Goal: Task Accomplishment & Management: Use online tool/utility

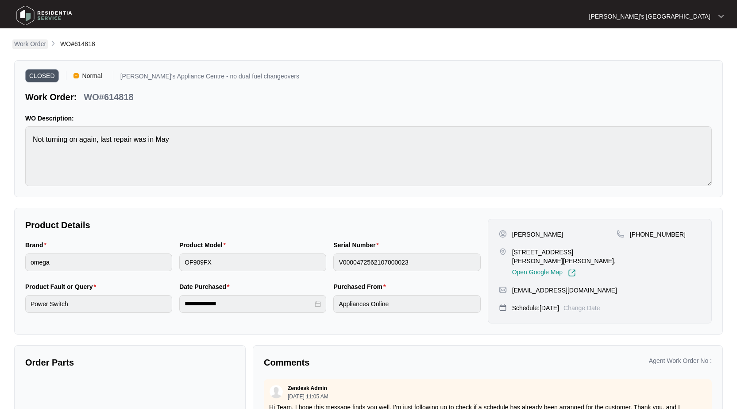
click at [26, 42] on p "Work Order" at bounding box center [30, 43] width 32 height 9
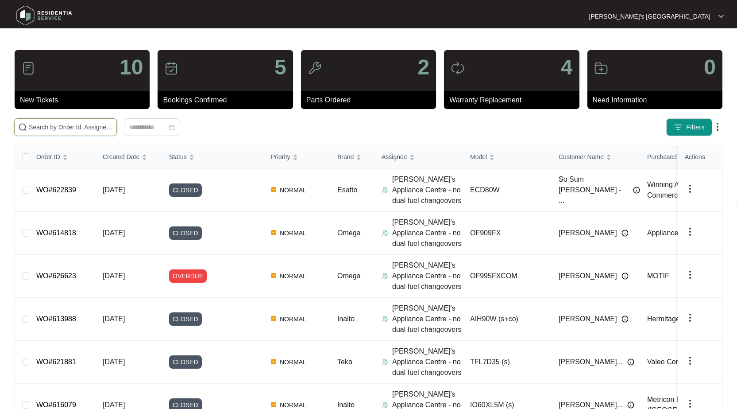
click at [92, 130] on input "text" at bounding box center [71, 127] width 84 height 10
paste input "619849"
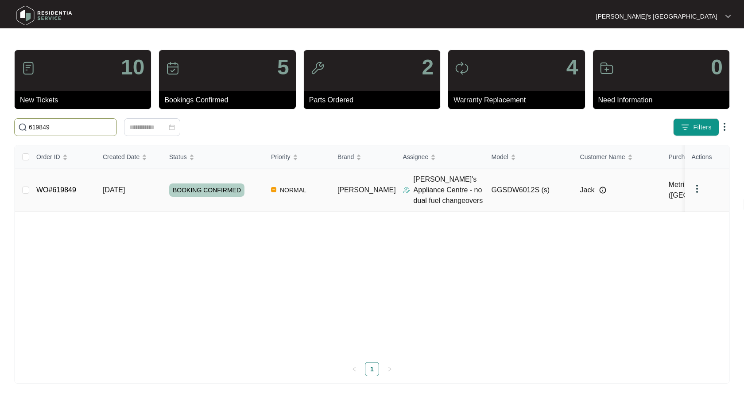
type input "619849"
click at [66, 192] on link "WO#619849" at bounding box center [56, 190] width 40 height 8
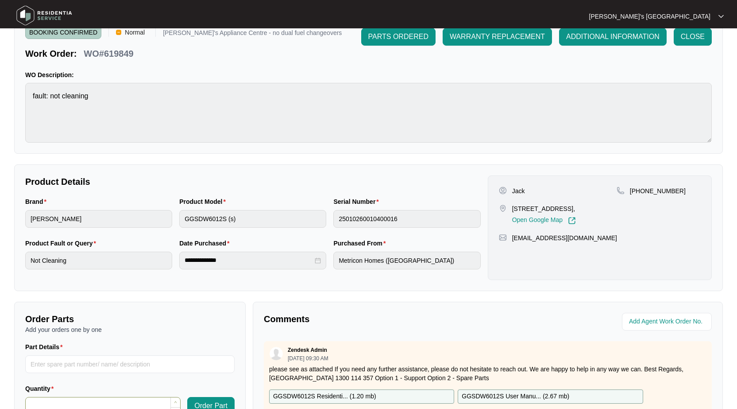
scroll to position [133, 0]
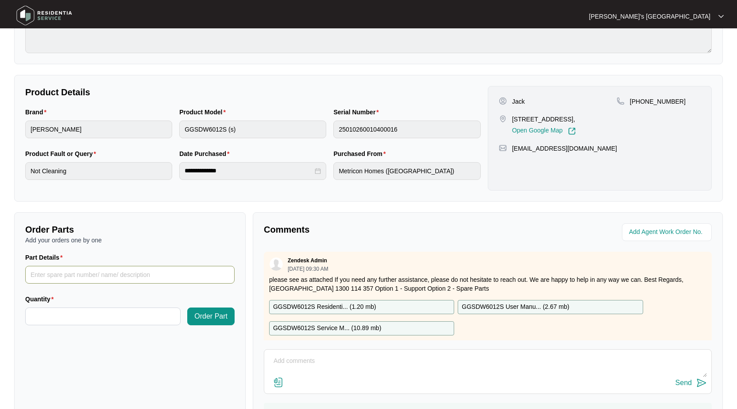
click at [166, 281] on input "Part Details" at bounding box center [129, 275] width 209 height 18
paste input "SP11808"
type input "SP11808 dusenser"
paste input "*****"
type input "*****"
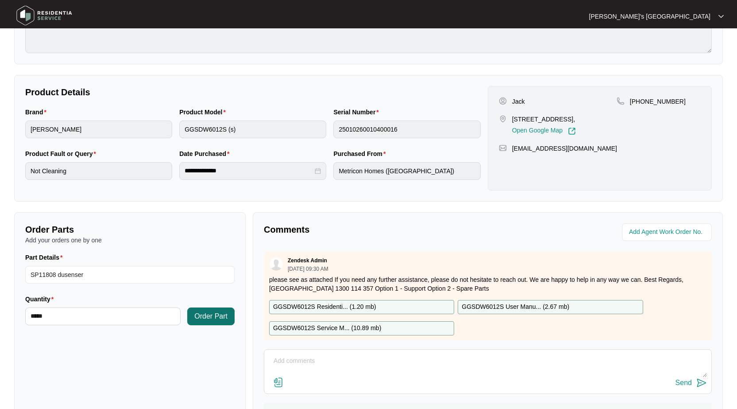
click at [218, 312] on span "Order Part" at bounding box center [210, 316] width 33 height 11
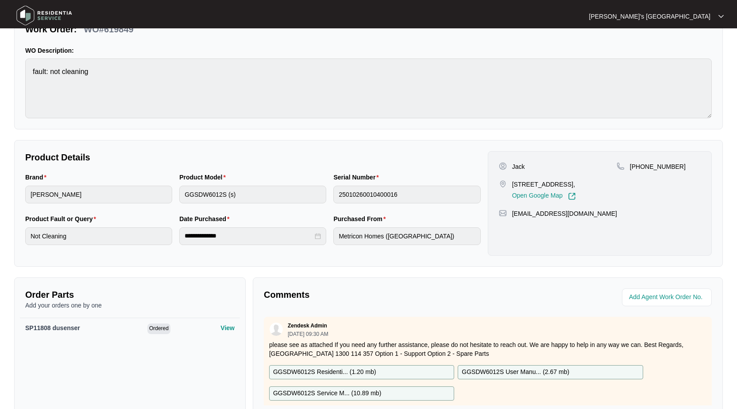
scroll to position [0, 0]
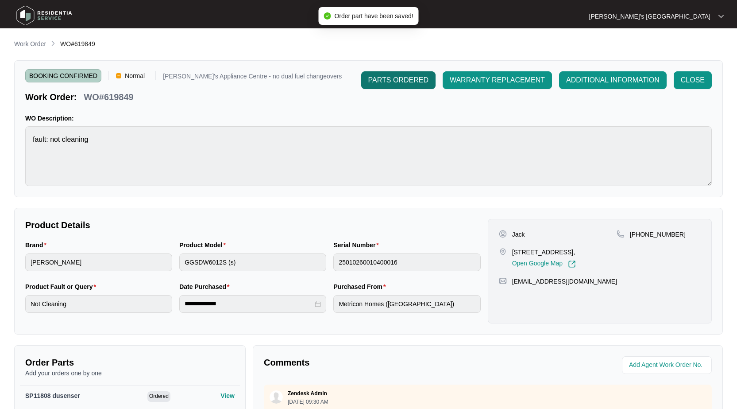
click at [392, 80] on span "PARTS ORDERED" at bounding box center [398, 80] width 60 height 11
